Goal: Check status

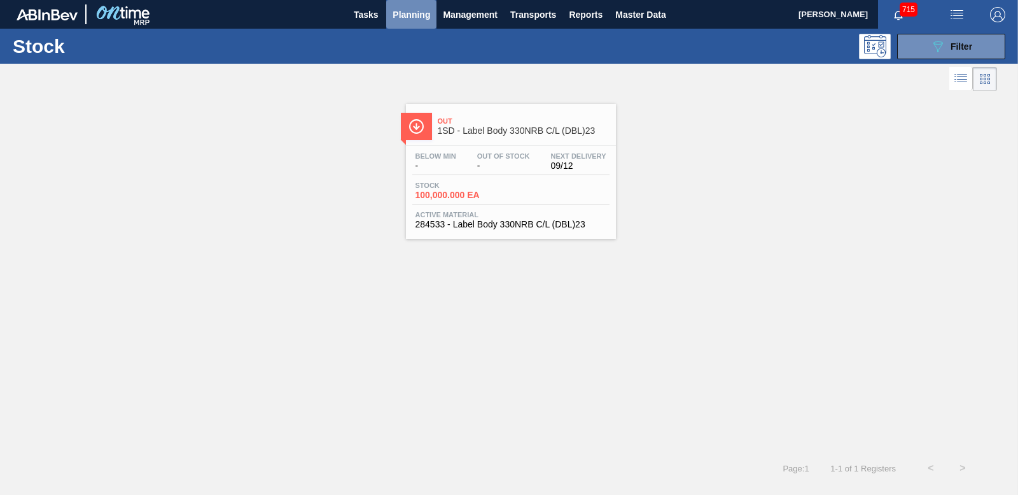
click at [416, 13] on span "Planning" at bounding box center [412, 14] width 38 height 15
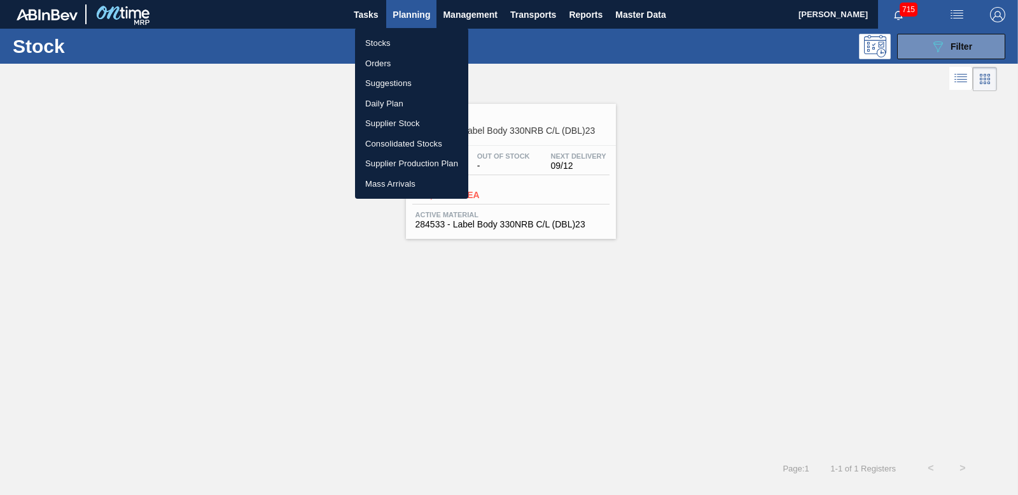
click at [388, 60] on li "Orders" at bounding box center [411, 63] width 113 height 20
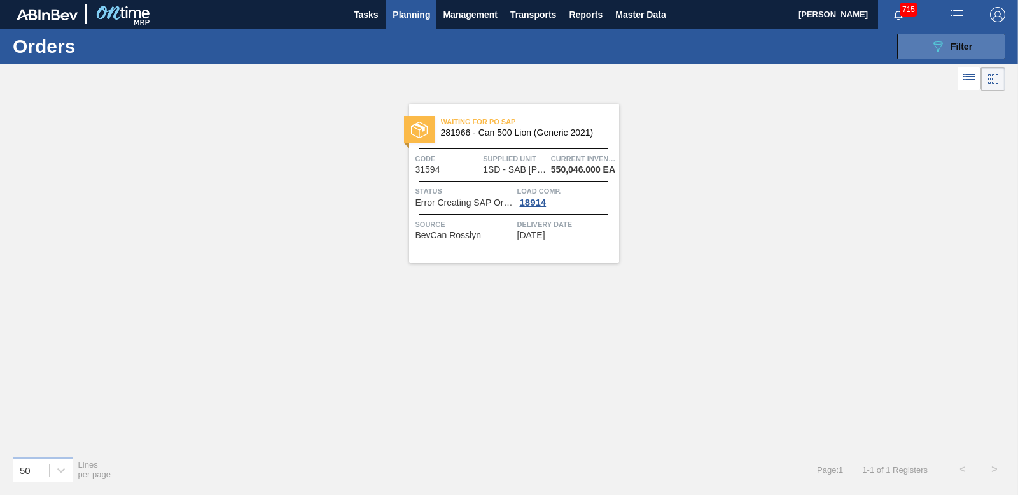
click at [953, 50] on span "Filter" at bounding box center [962, 46] width 22 height 10
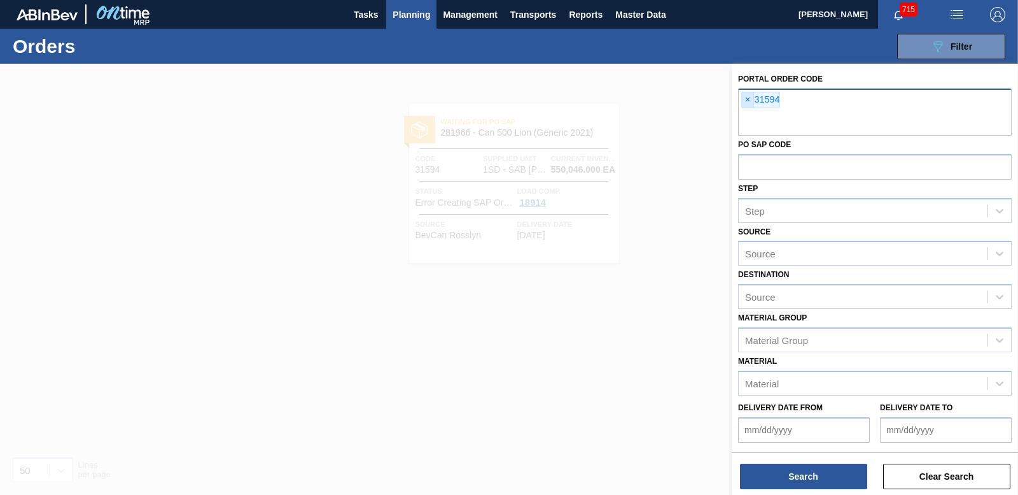
click at [749, 101] on span "×" at bounding box center [748, 99] width 12 height 15
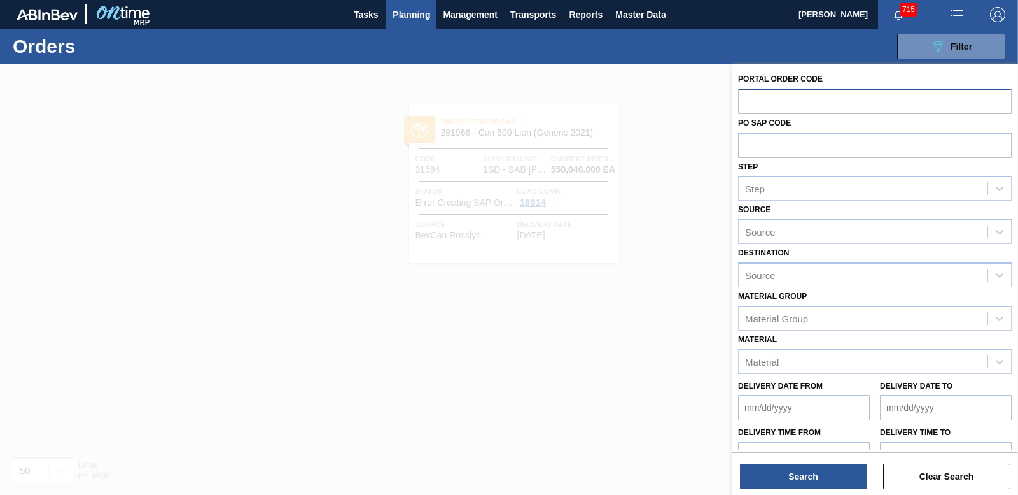
paste input "31726"
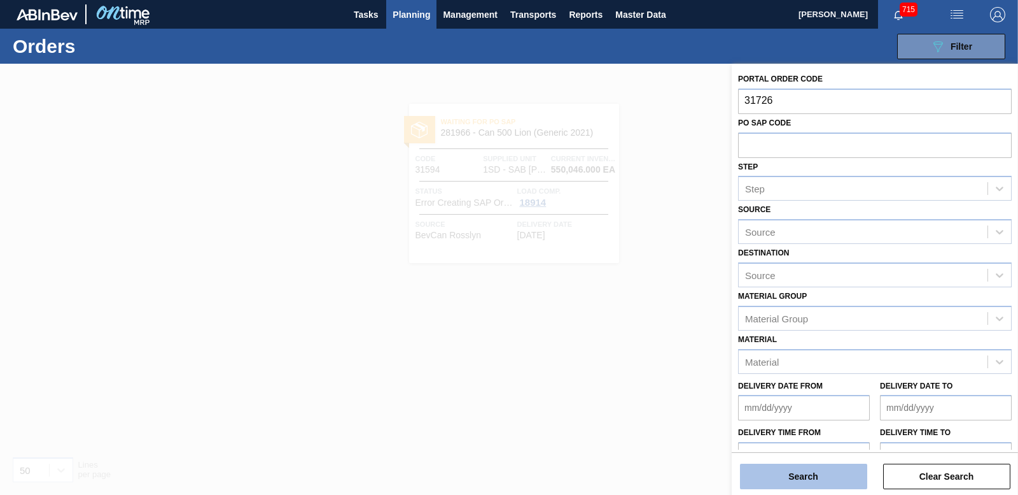
type input "31726"
click at [833, 467] on button "Search" at bounding box center [803, 475] width 127 height 25
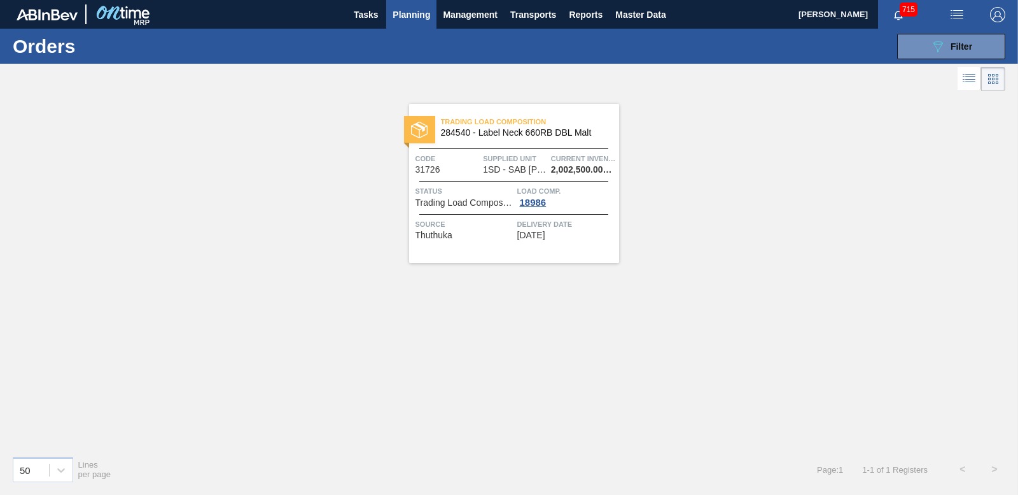
click at [538, 195] on span "Load Comp." at bounding box center [566, 191] width 99 height 13
click at [541, 200] on div "18986" at bounding box center [533, 202] width 32 height 10
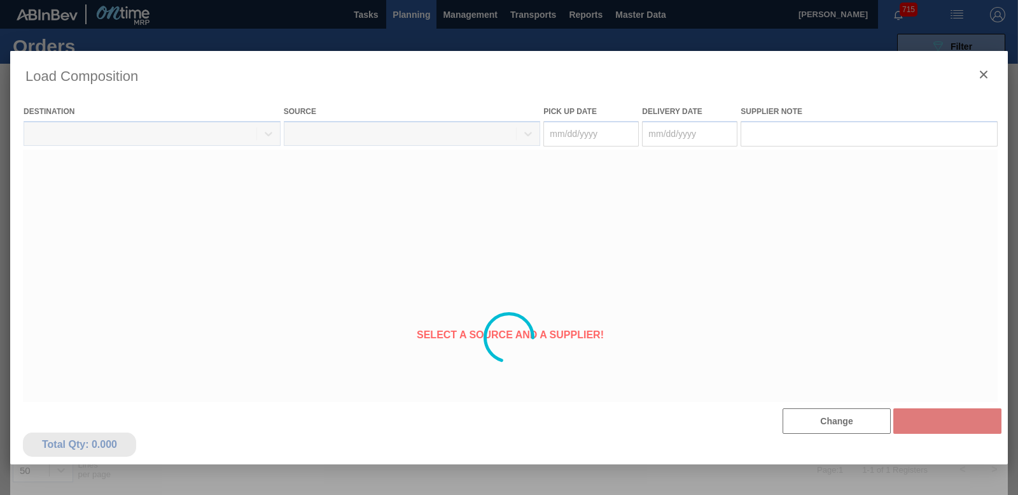
type Date "[DATE]"
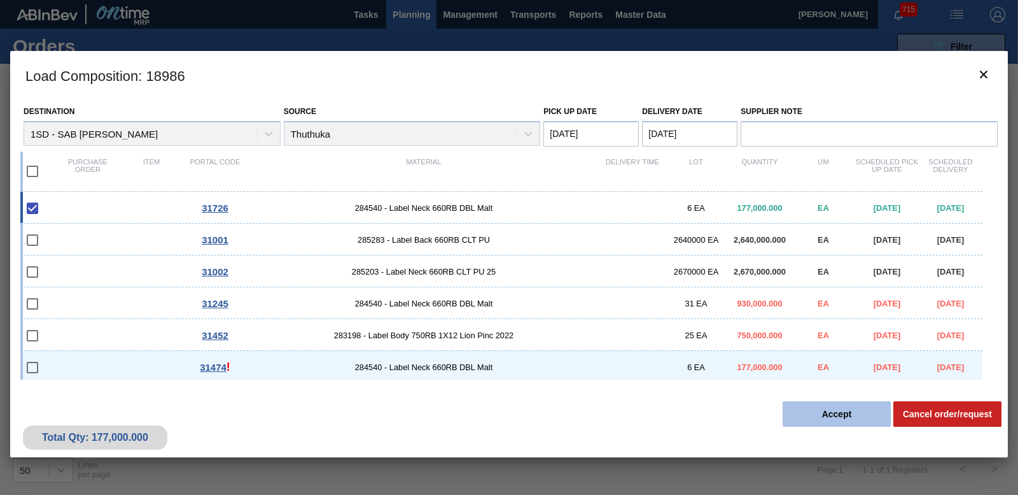
click at [828, 409] on button "Accept" at bounding box center [837, 413] width 108 height 25
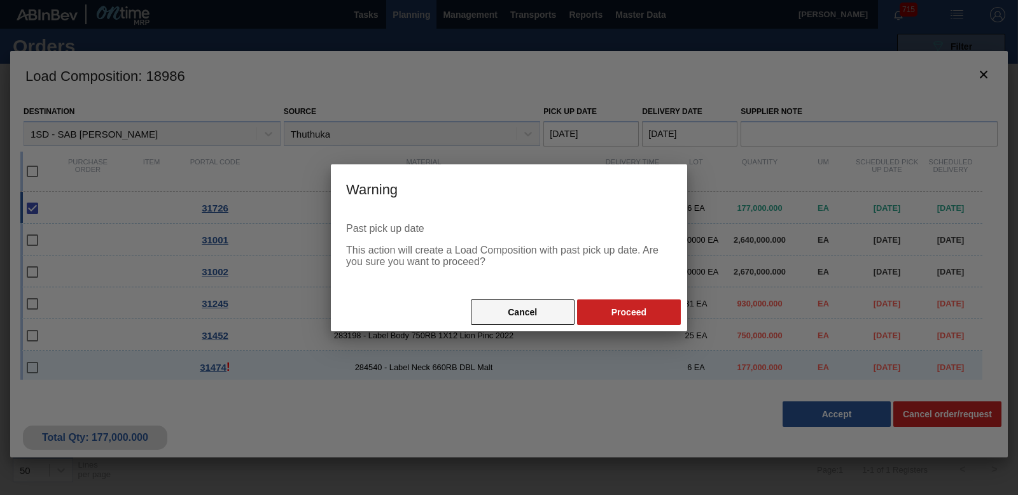
click at [530, 304] on button "Cancel" at bounding box center [523, 311] width 104 height 25
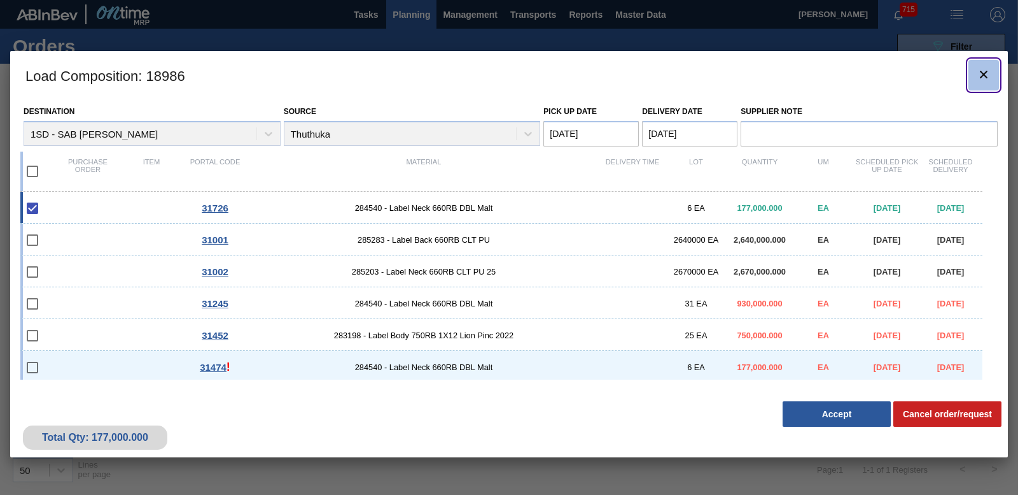
click at [981, 71] on icon "botão de ícone" at bounding box center [984, 75] width 8 height 8
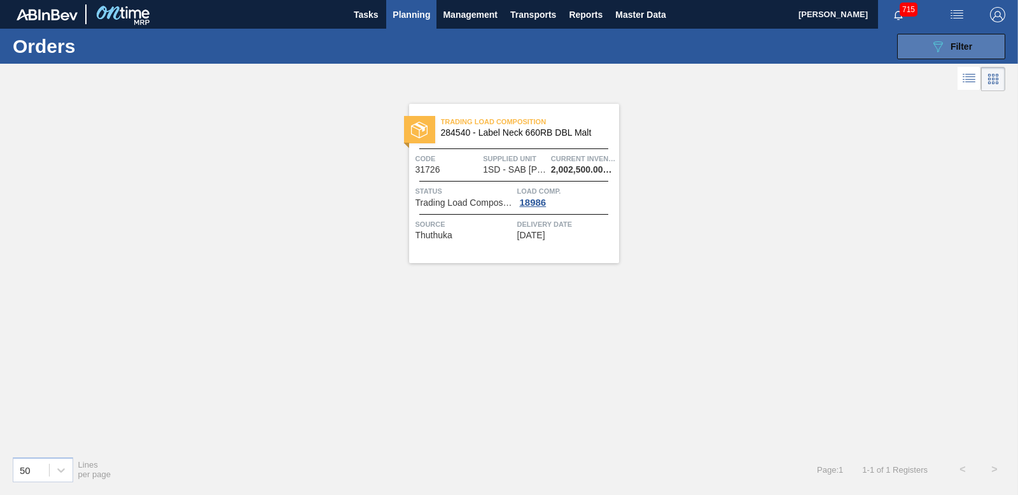
click at [956, 46] on span "Filter" at bounding box center [962, 46] width 22 height 10
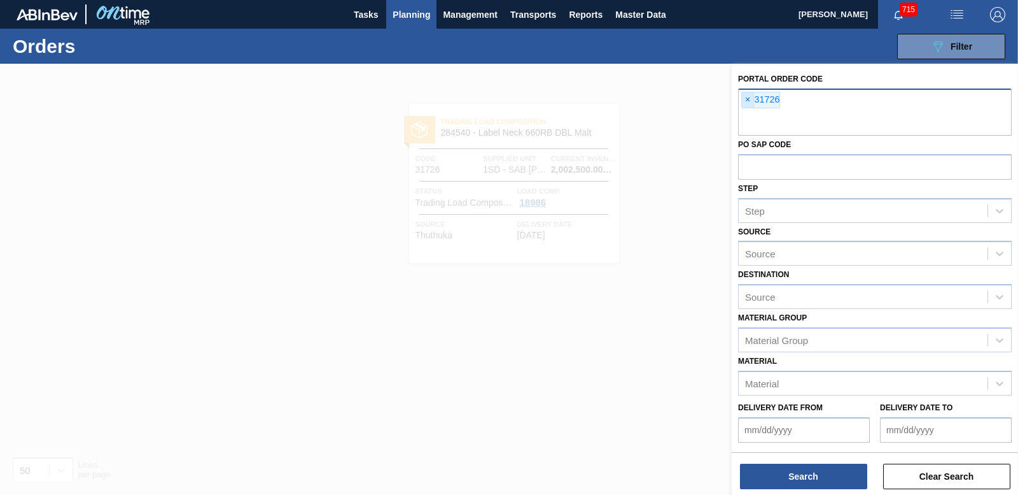
click at [750, 98] on span "×" at bounding box center [748, 99] width 12 height 15
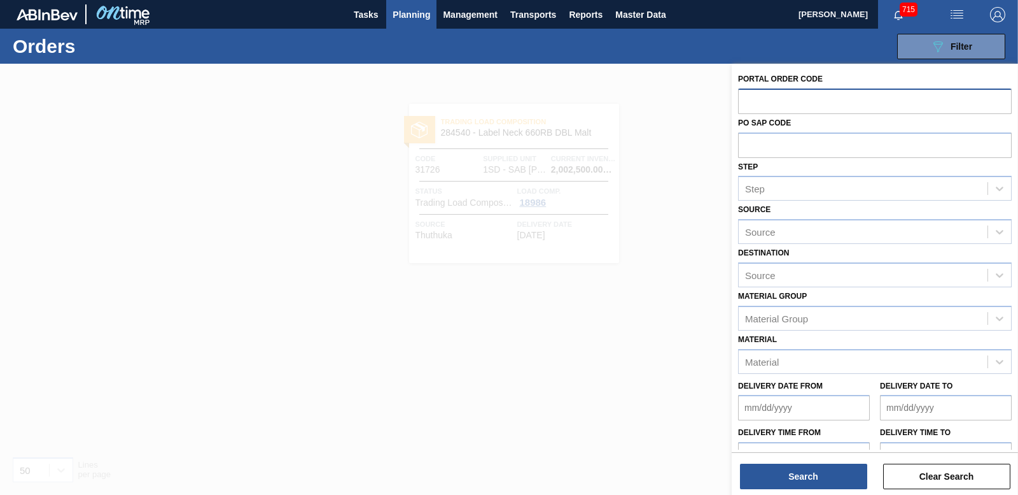
paste input "text"
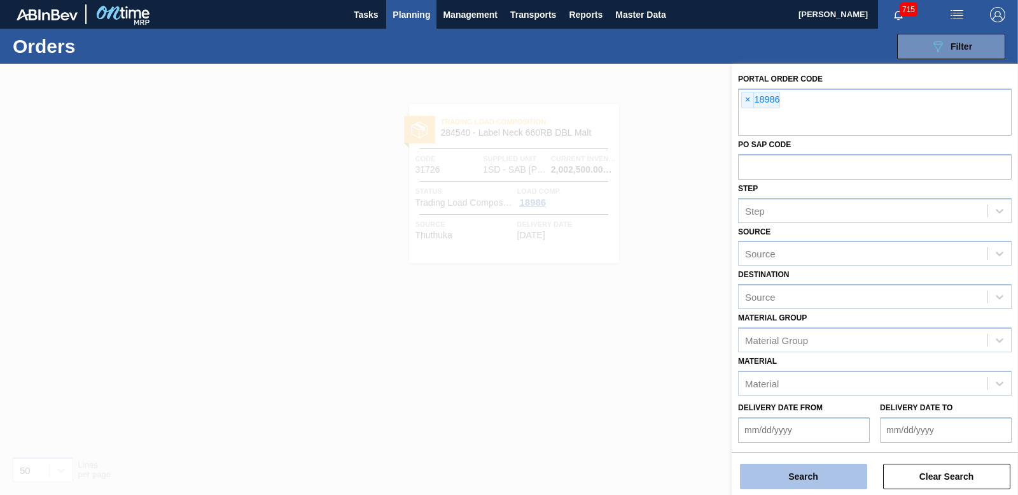
click at [799, 471] on button "Search" at bounding box center [803, 475] width 127 height 25
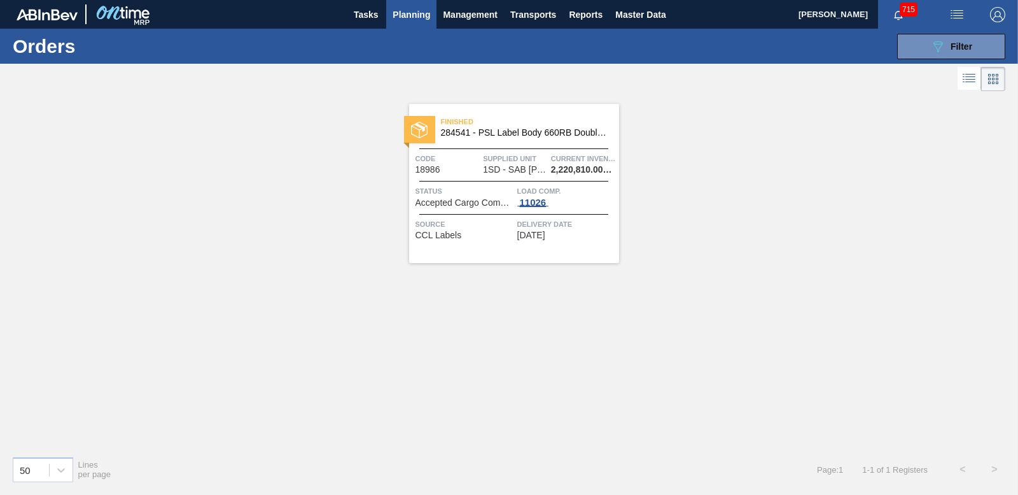
click at [528, 202] on div "11026" at bounding box center [533, 202] width 32 height 10
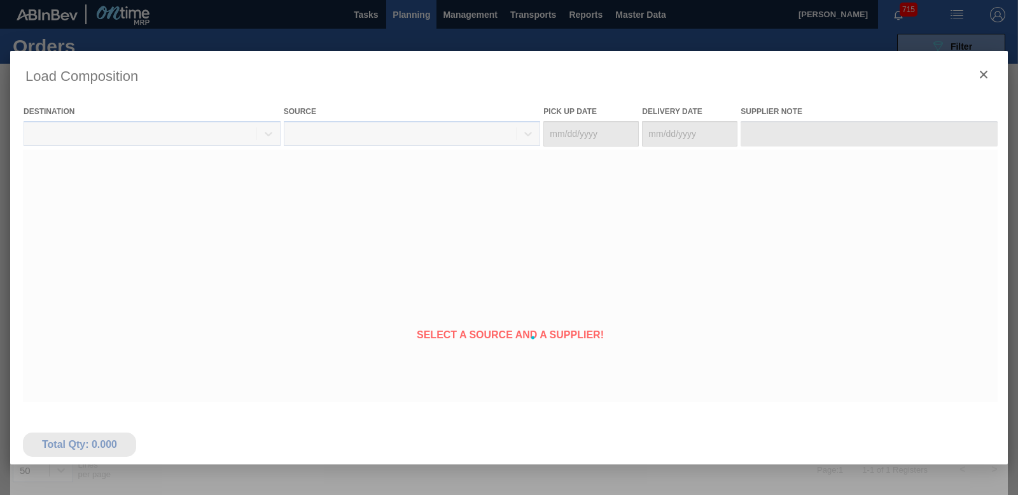
type Date "[DATE]"
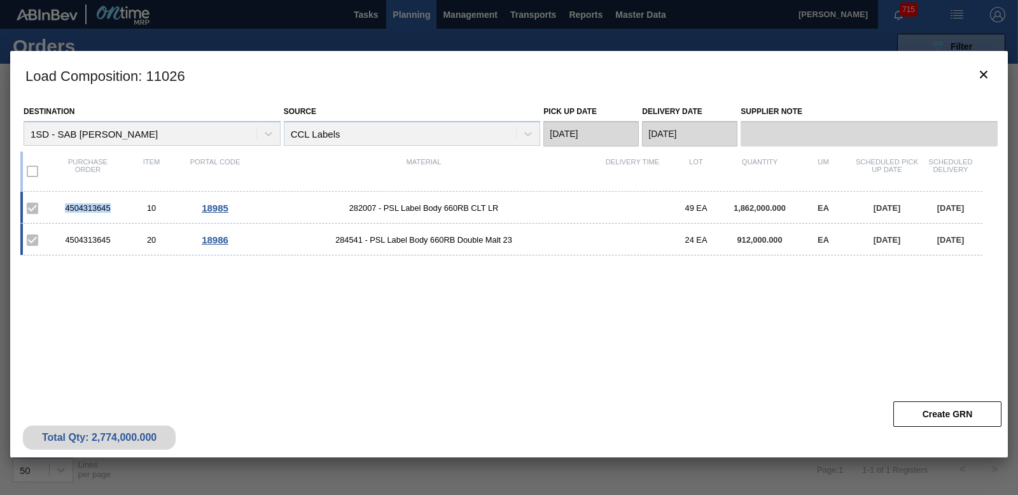
drag, startPoint x: 65, startPoint y: 206, endPoint x: 115, endPoint y: 208, distance: 49.7
click at [115, 208] on div "4504313645" at bounding box center [88, 208] width 64 height 10
drag, startPoint x: 115, startPoint y: 208, endPoint x: 97, endPoint y: 203, distance: 17.9
copy div "4504313645"
click at [984, 78] on icon "botão de ícone" at bounding box center [983, 74] width 15 height 15
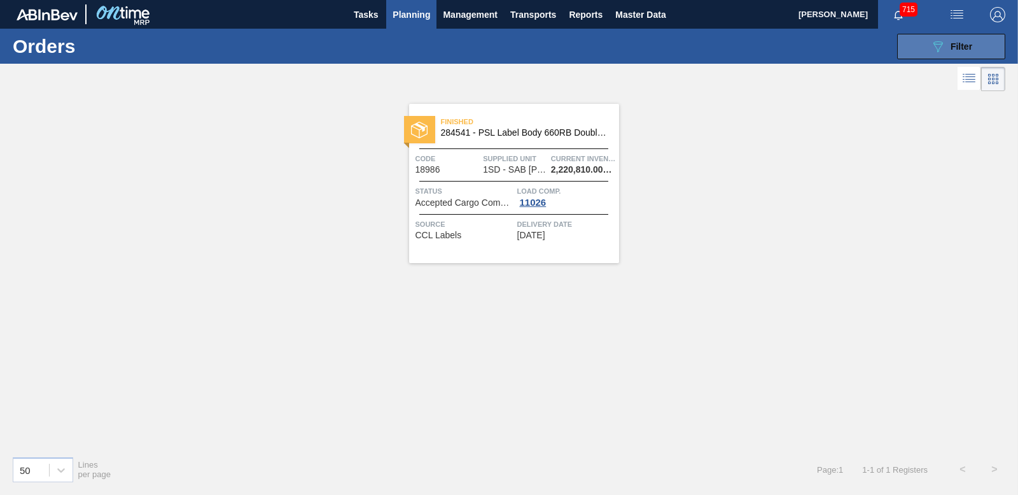
click at [944, 51] on icon "089F7B8B-B2A5-4AFE-B5C0-19BA573D28AC" at bounding box center [938, 46] width 15 height 15
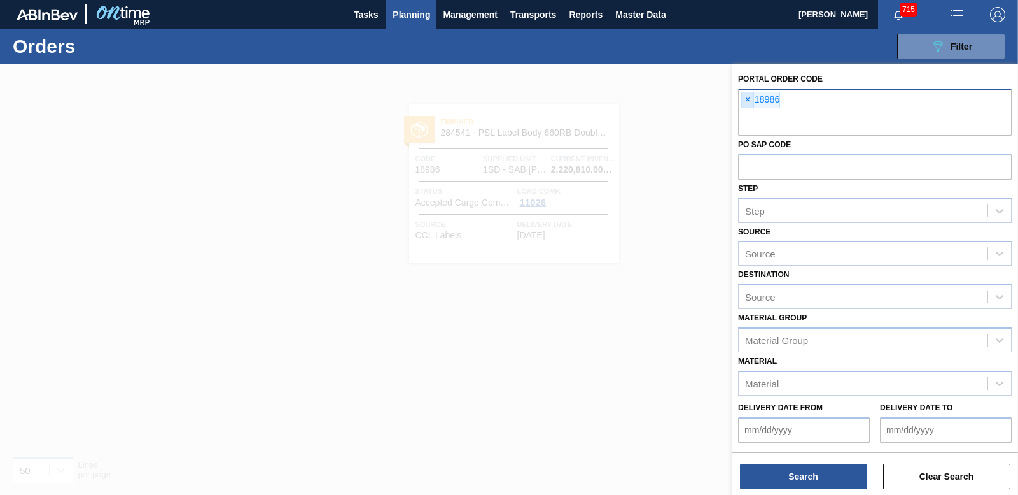
click at [747, 96] on span "×" at bounding box center [748, 99] width 12 height 15
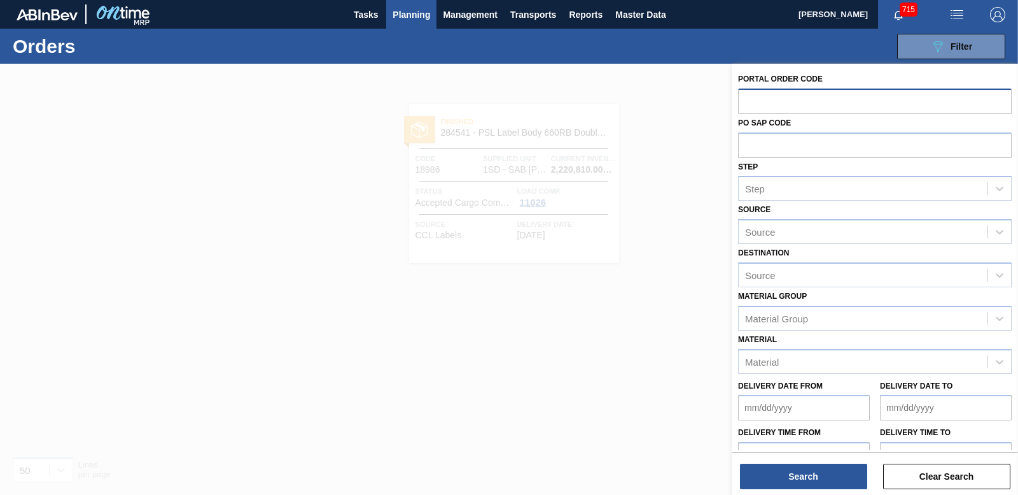
paste input "31616"
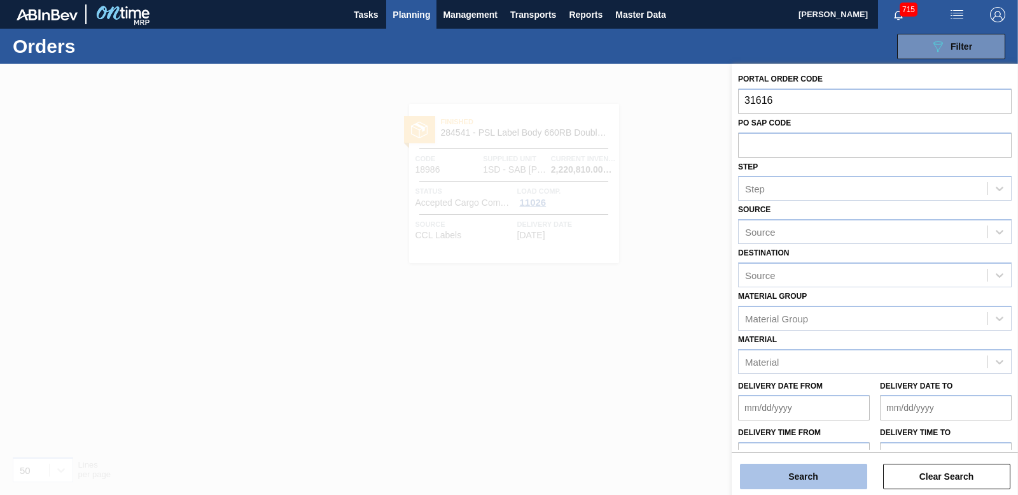
type input "31616"
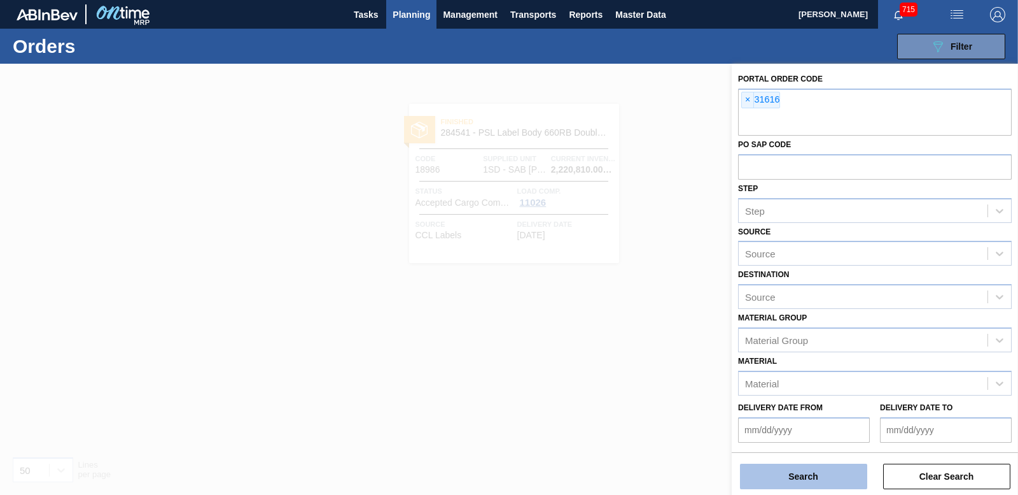
click at [827, 468] on button "Search" at bounding box center [803, 475] width 127 height 25
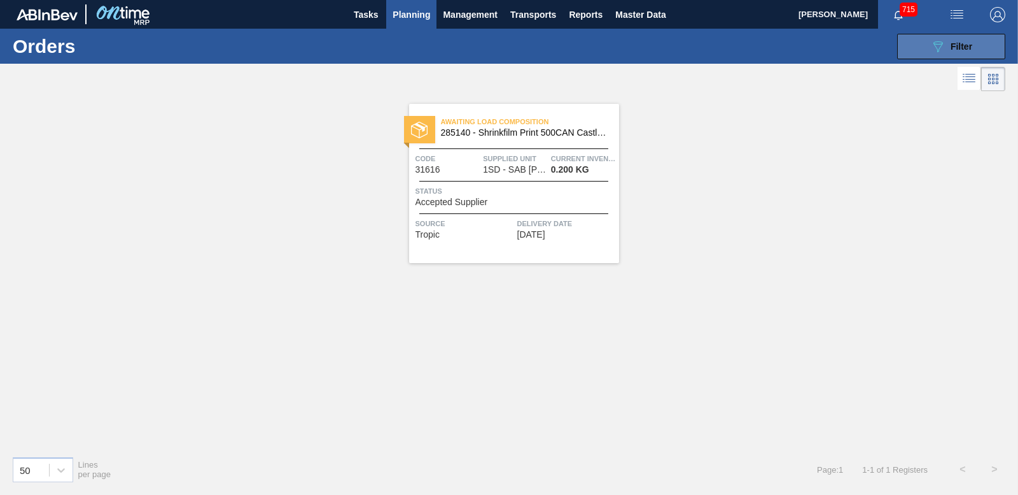
click at [918, 41] on button "089F7B8B-B2A5-4AFE-B5C0-19BA573D28AC Filter" at bounding box center [951, 46] width 108 height 25
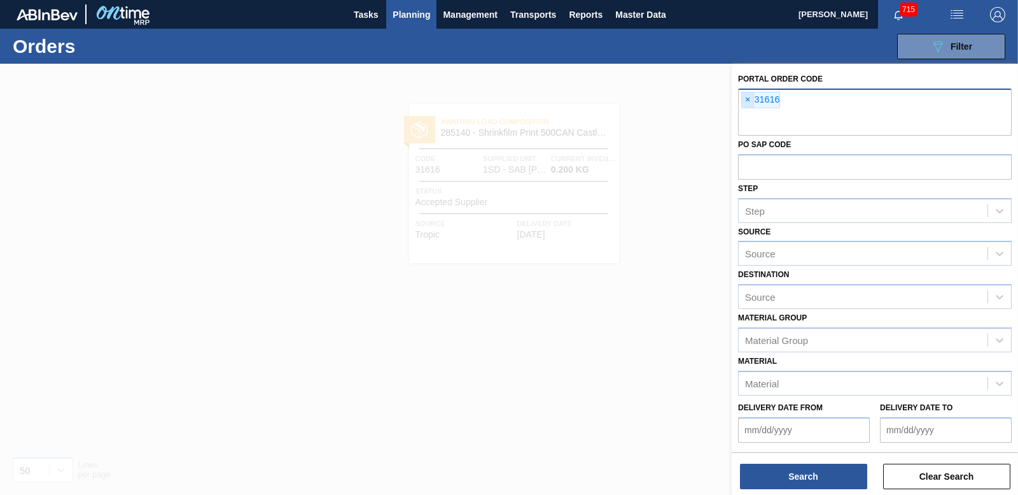
click at [752, 97] on span "×" at bounding box center [748, 99] width 12 height 15
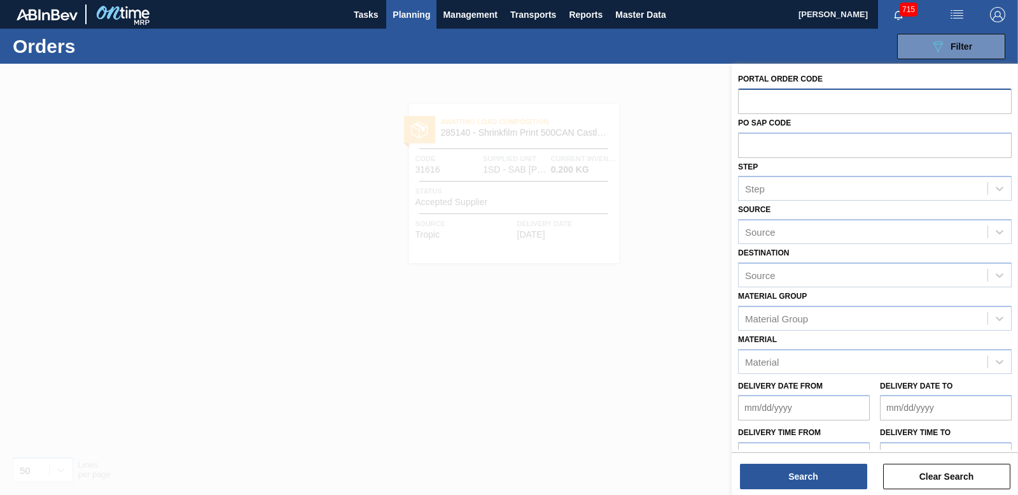
paste input "31617"
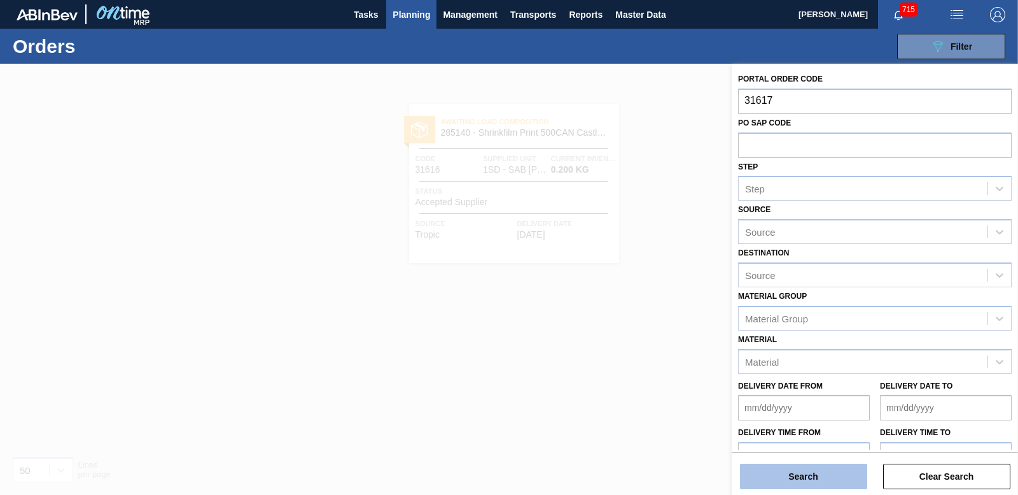
type input "31617"
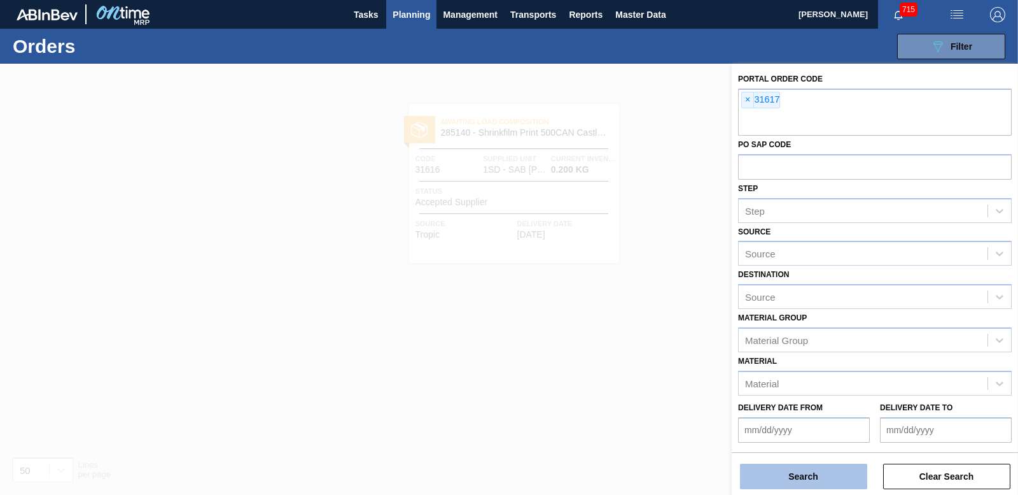
click at [808, 479] on button "Search" at bounding box center [803, 475] width 127 height 25
